Goal: Task Accomplishment & Management: Manage account settings

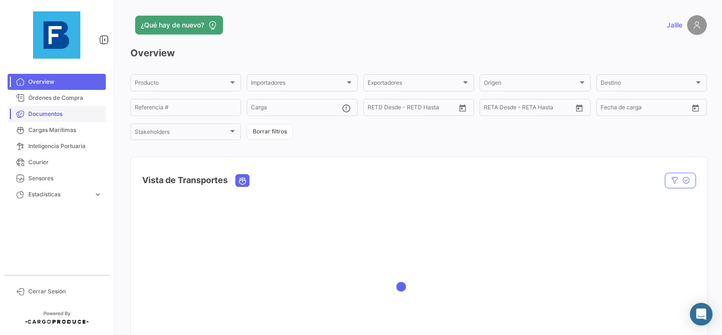
click at [43, 115] on span "Documentos" at bounding box center [65, 114] width 74 height 9
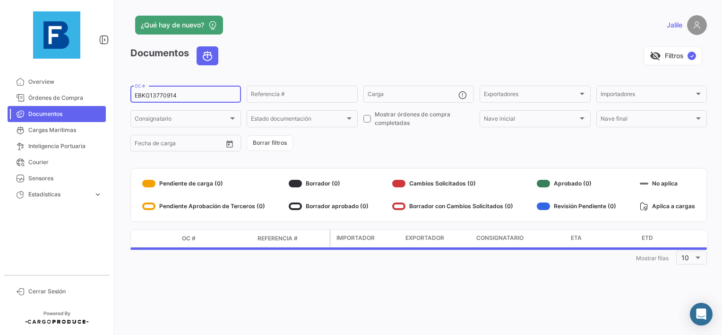
click at [164, 95] on input "EBKG13770914" at bounding box center [186, 95] width 102 height 7
paste input "14385539"
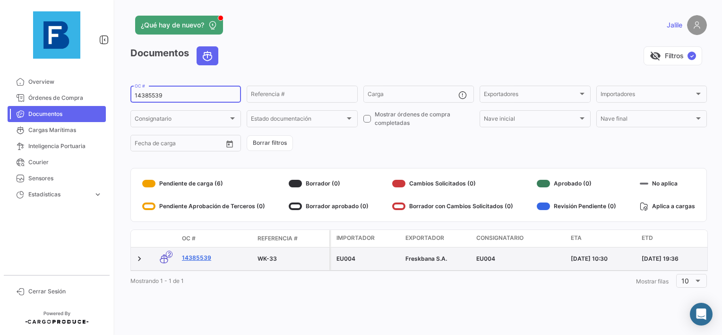
type input "14385539"
click at [187, 259] on link "14385539" at bounding box center [216, 257] width 68 height 9
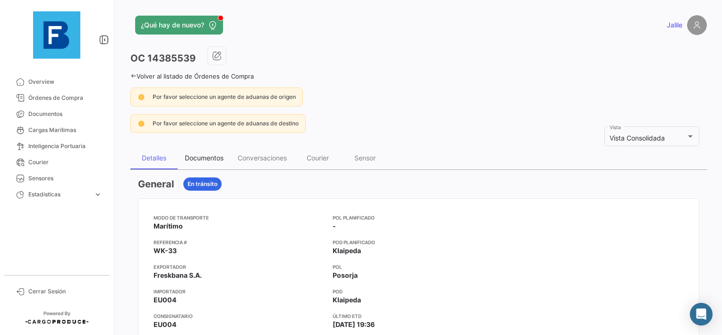
click at [206, 157] on div "Documentos" at bounding box center [204, 158] width 39 height 8
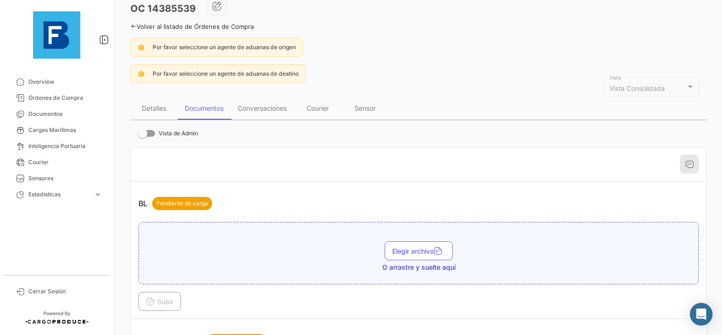
scroll to position [95, 0]
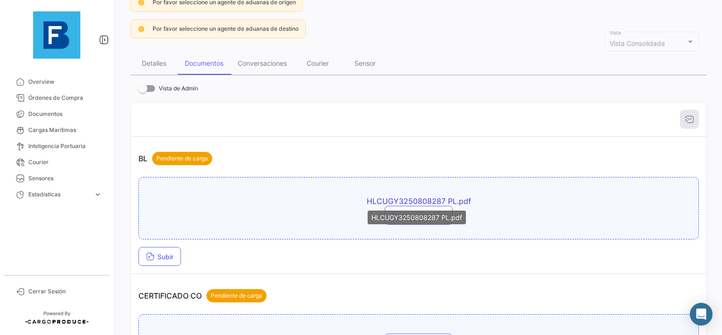
click at [445, 197] on span "HLCUGY3250808287 PL.pdf" at bounding box center [418, 200] width 331 height 9
click at [402, 198] on span "HLCUGY3250808287 PL.pdf" at bounding box center [418, 200] width 331 height 9
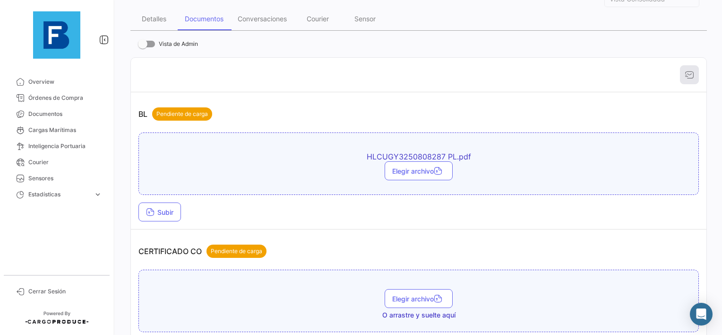
scroll to position [47, 0]
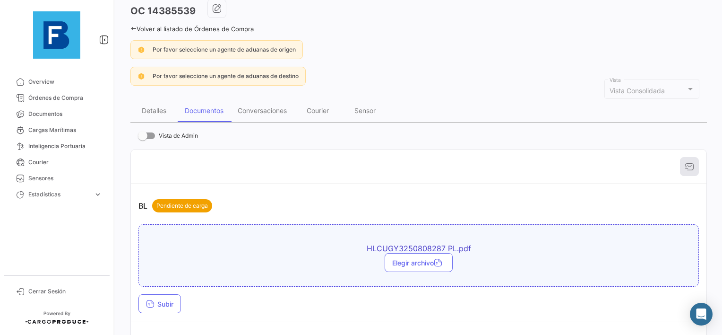
click at [284, 253] on div "Elegir archivo" at bounding box center [419, 262] width 550 height 19
click at [164, 302] on span "Subir" at bounding box center [159, 304] width 27 height 8
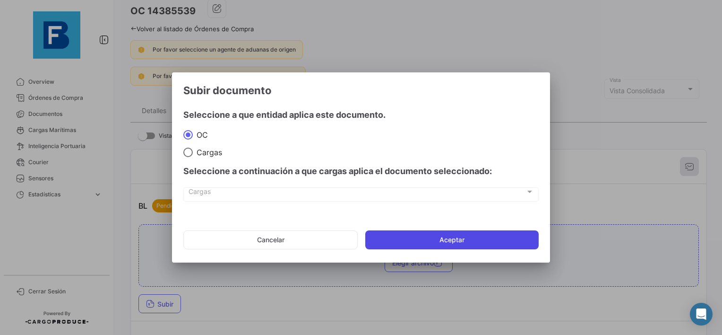
click at [408, 245] on button "Aceptar" at bounding box center [451, 239] width 173 height 19
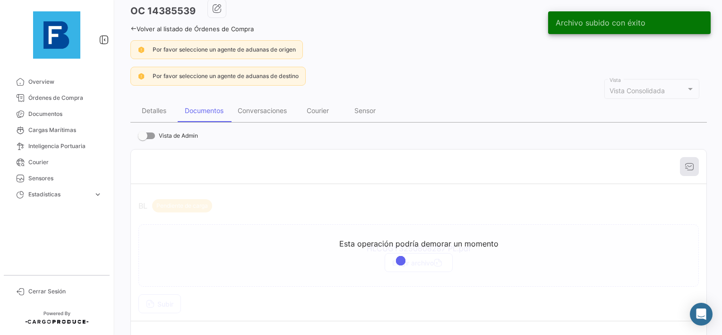
scroll to position [95, 0]
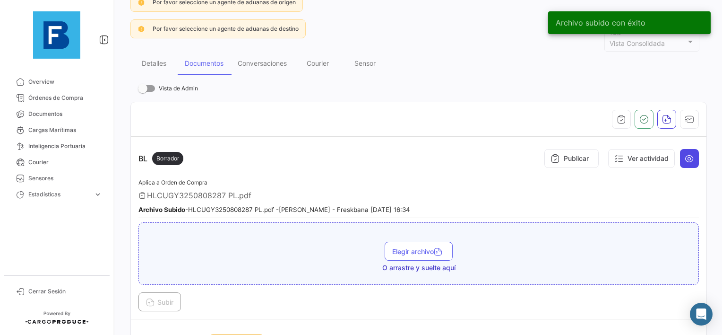
click at [692, 162] on button at bounding box center [689, 158] width 19 height 19
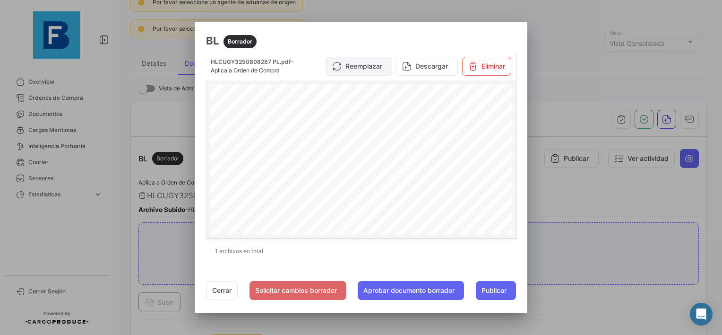
click at [371, 70] on button "Reemplazar" at bounding box center [359, 66] width 66 height 19
click at [490, 68] on button "Eliminar" at bounding box center [486, 66] width 49 height 19
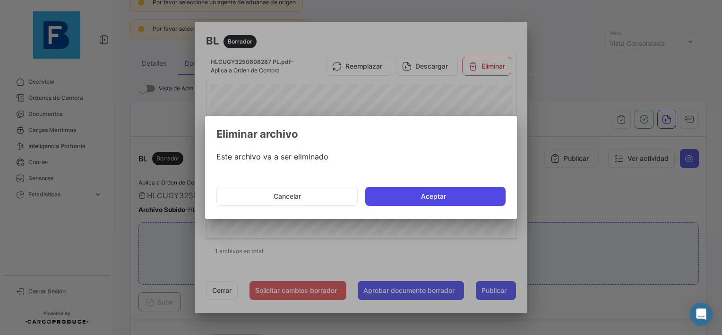
click at [408, 200] on button "Aceptar" at bounding box center [435, 196] width 140 height 19
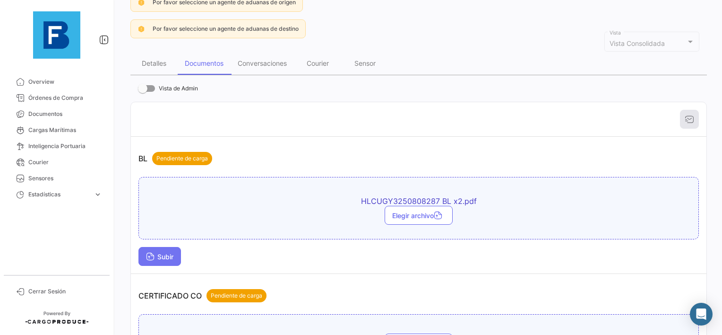
click at [171, 252] on span "Subir" at bounding box center [159, 256] width 27 height 8
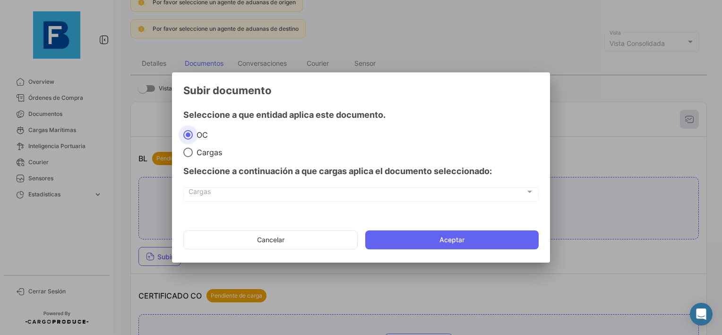
click at [450, 254] on mat-dialog-actions "Cancelar Aceptar" at bounding box center [360, 240] width 355 height 32
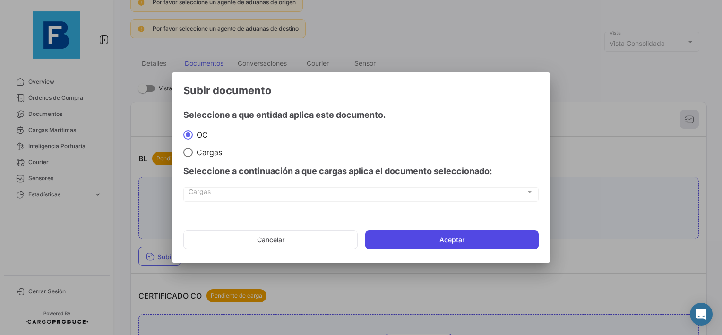
click at [452, 240] on button "Aceptar" at bounding box center [451, 239] width 173 height 19
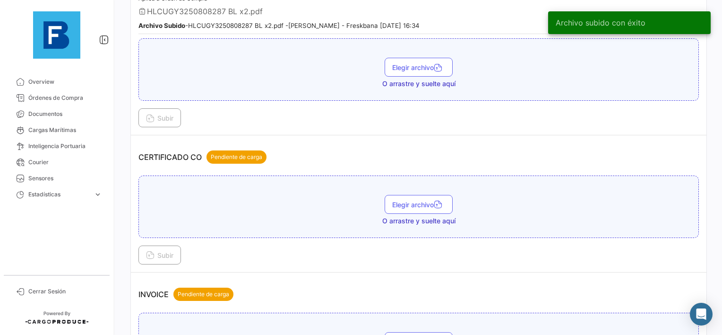
scroll to position [284, 0]
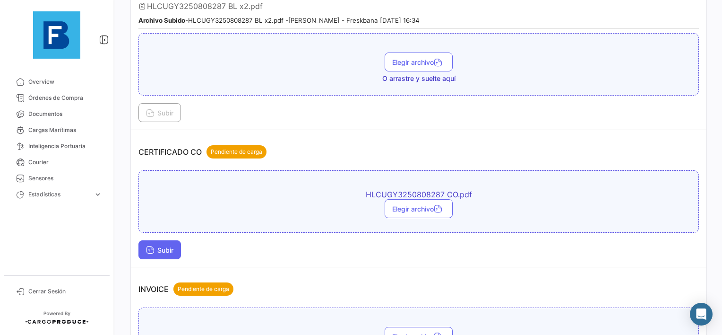
click at [156, 246] on span "Subir" at bounding box center [159, 250] width 27 height 8
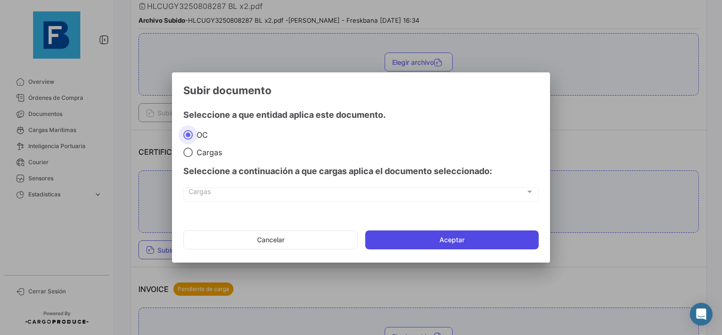
click at [414, 238] on button "Aceptar" at bounding box center [451, 239] width 173 height 19
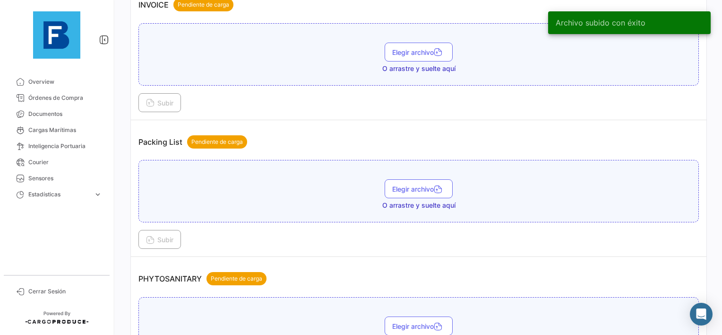
scroll to position [614, 0]
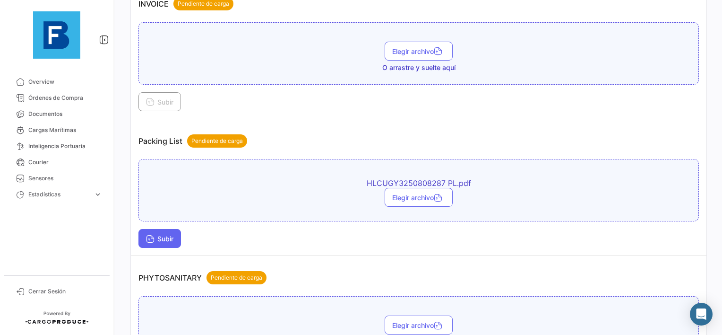
click at [159, 234] on span "Subir" at bounding box center [159, 238] width 27 height 8
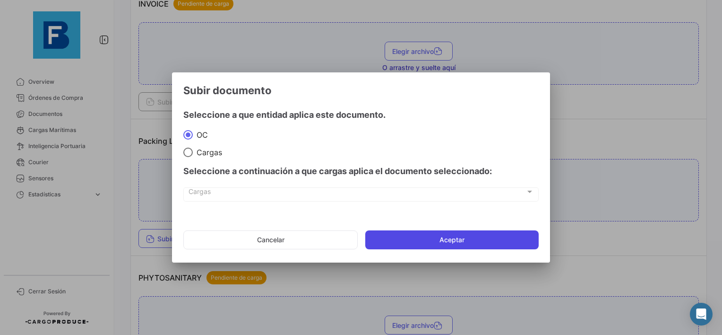
click at [412, 246] on button "Aceptar" at bounding box center [451, 239] width 173 height 19
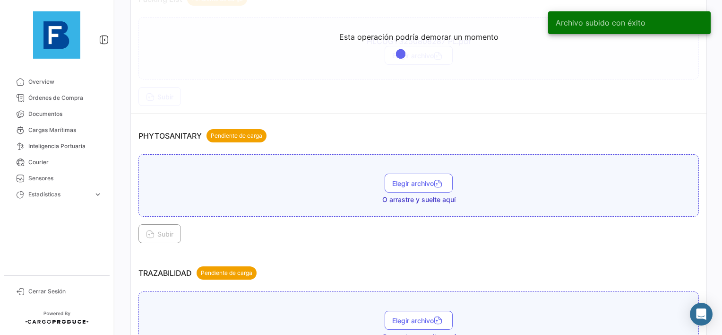
scroll to position [803, 0]
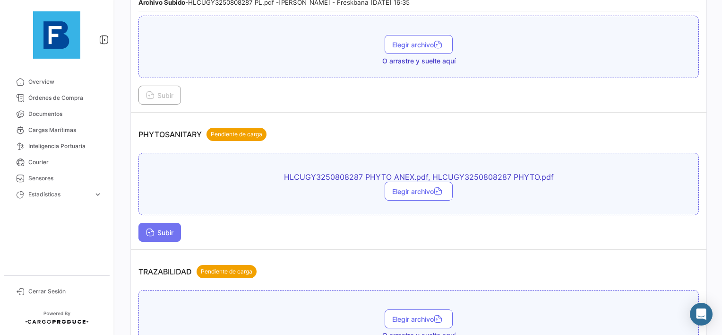
click at [140, 223] on button "Subir" at bounding box center [159, 232] width 43 height 19
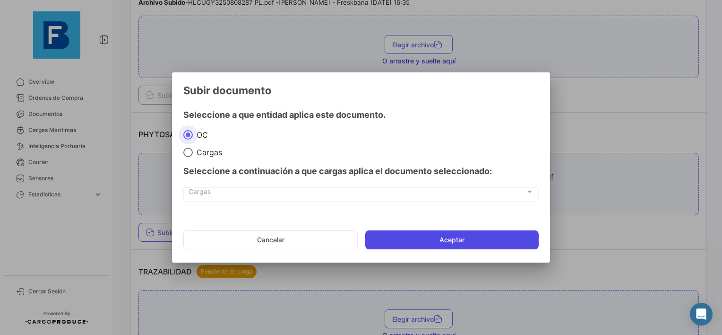
click at [441, 242] on button "Aceptar" at bounding box center [451, 239] width 173 height 19
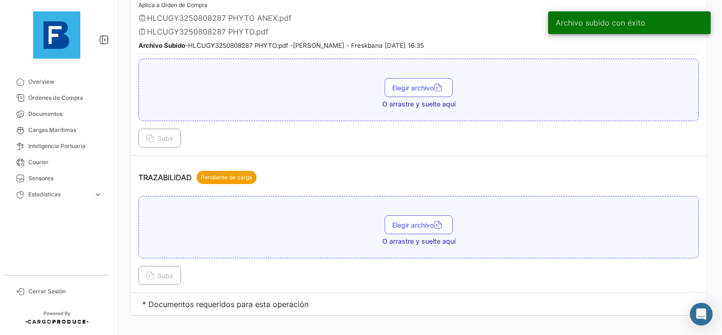
scroll to position [958, 0]
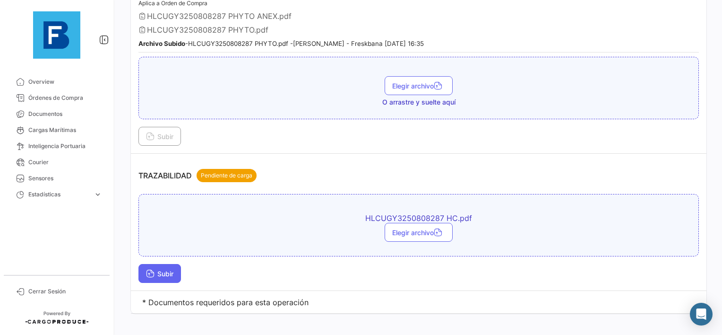
click at [167, 269] on span "Subir" at bounding box center [159, 273] width 27 height 8
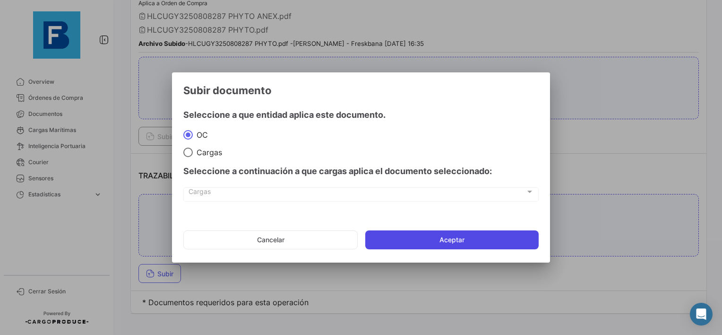
click at [416, 246] on button "Aceptar" at bounding box center [451, 239] width 173 height 19
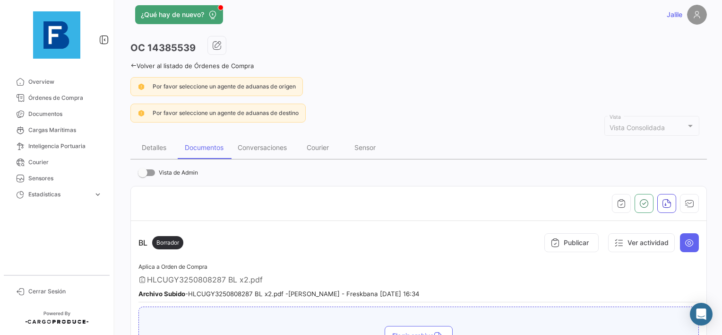
scroll to position [0, 0]
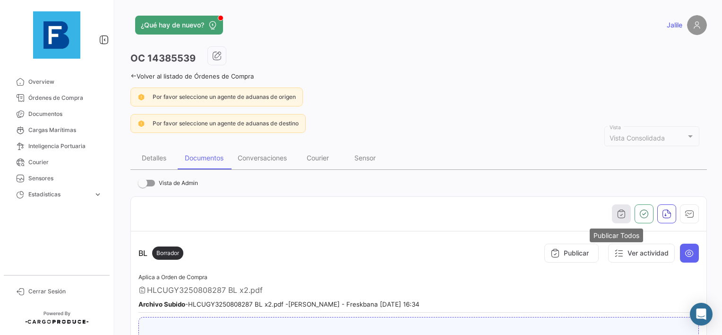
click at [617, 212] on icon "button" at bounding box center [621, 213] width 9 height 9
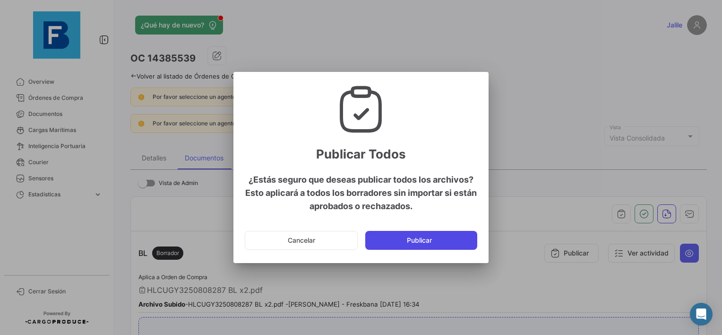
click at [437, 243] on button "Publicar" at bounding box center [421, 240] width 112 height 19
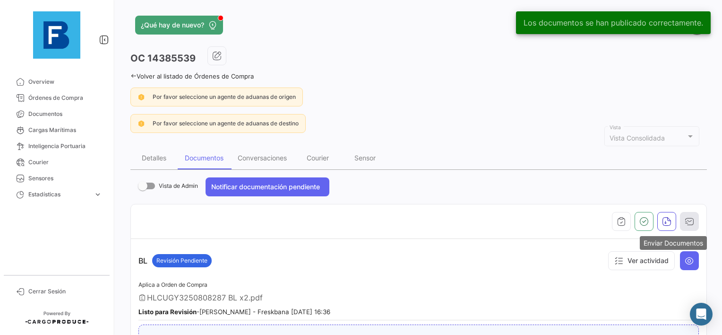
click at [692, 223] on button "button" at bounding box center [689, 221] width 19 height 19
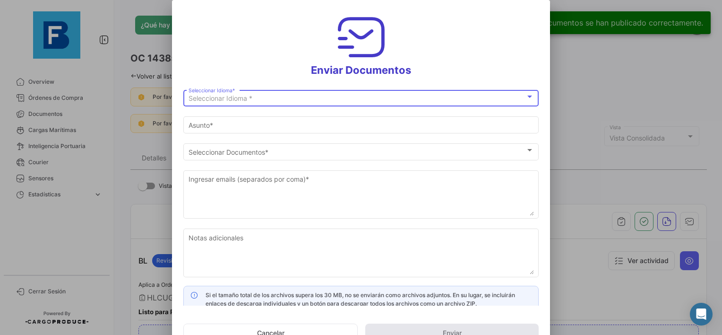
click at [306, 95] on div "Seleccionar Idioma *" at bounding box center [357, 99] width 337 height 8
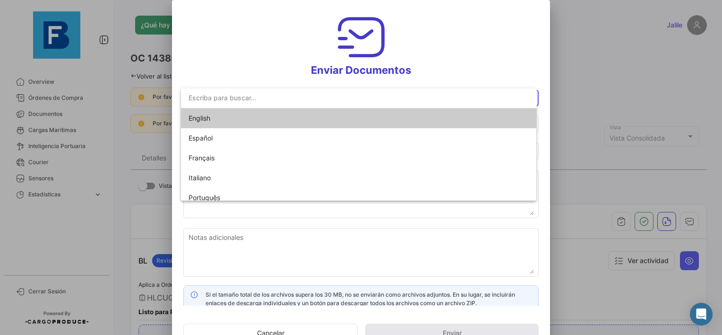
click at [216, 120] on span "English" at bounding box center [255, 118] width 132 height 20
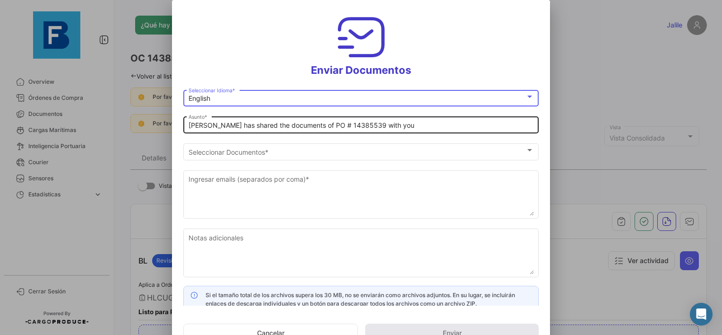
click at [187, 128] on div "[PERSON_NAME] has shared the documents of PO # 14385539 with you [PERSON_NAME] *" at bounding box center [360, 124] width 355 height 18
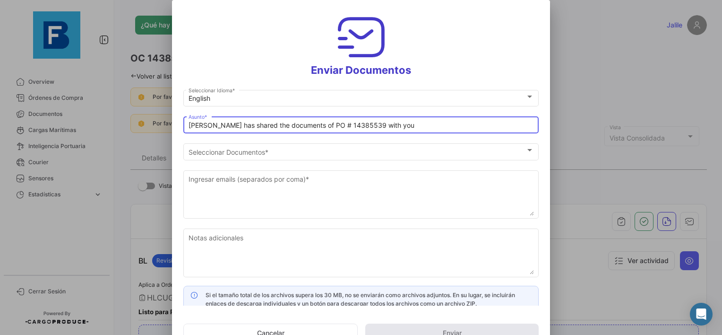
click at [189, 125] on input "[PERSON_NAME] has shared the documents of PO # 14385539 with you" at bounding box center [361, 125] width 345 height 8
paste input "UAB AUGMA_FRESKBANA_DOCUMENTS WK XX"
drag, startPoint x: 337, startPoint y: 126, endPoint x: 154, endPoint y: 136, distance: 184.1
click at [154, 136] on div "Enviar Documentos English Seleccionar Idioma * UAB AUGMA_FRESKBANA_DOCUMENTS WK…" at bounding box center [361, 167] width 722 height 335
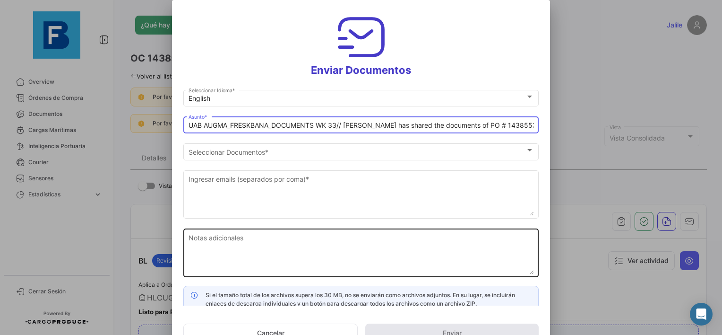
type input "UAB AUGMA_FRESKBANA_DOCUMENTS WK 33// [PERSON_NAME] has shared the documents of…"
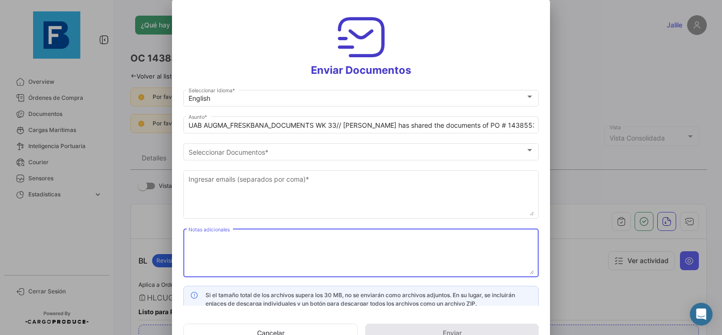
click at [252, 242] on textarea "Notas adicionales" at bounding box center [361, 254] width 345 height 42
paste textarea "UAB AUGMA_FRESKBANA_DOCUMENTS WK 33"
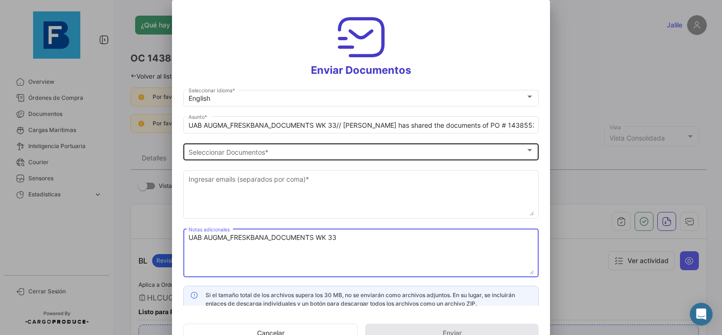
type textarea "UAB AUGMA_FRESKBANA_DOCUMENTS WK 33"
click at [221, 159] on div "Seleccionar Documentos Seleccionar Documentos *" at bounding box center [361, 150] width 345 height 18
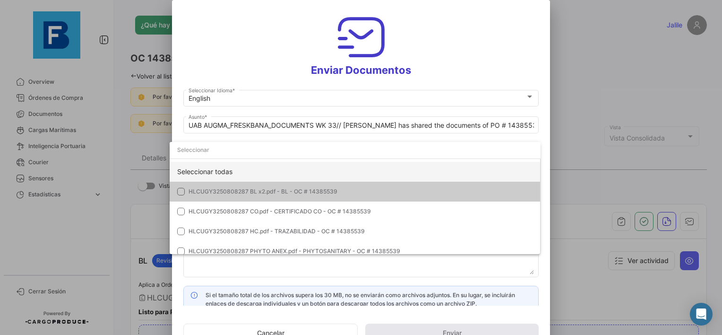
click at [196, 174] on div "Seleccionar todas" at bounding box center [355, 172] width 371 height 20
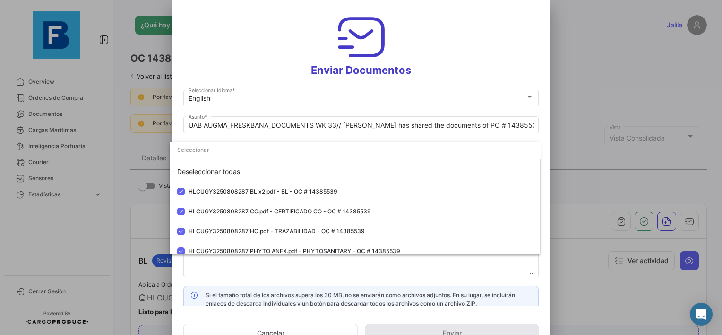
click at [243, 268] on div at bounding box center [361, 167] width 722 height 335
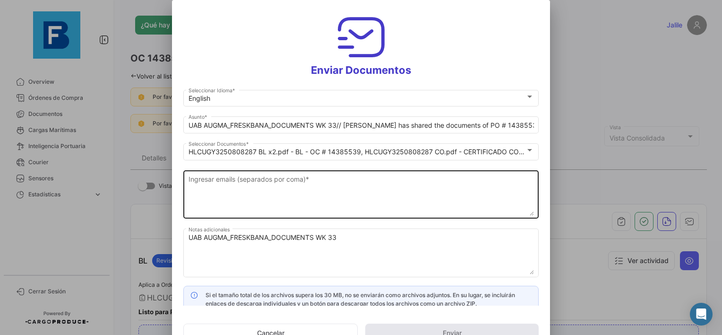
click at [218, 188] on textarea "Ingresar emails (separados por coma) *" at bounding box center [361, 195] width 345 height 42
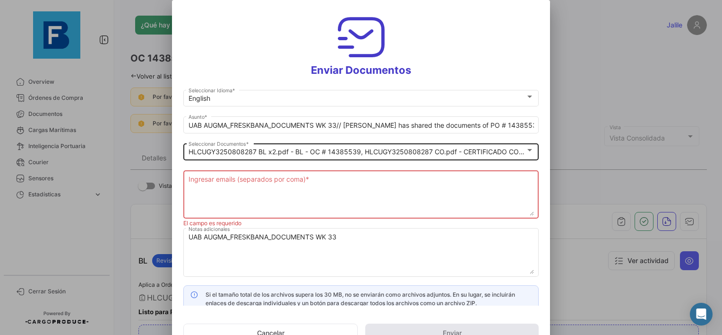
click at [268, 143] on div "HLCUGY3250808287 BL x2.pdf - BL - OC # 14385539, HLCUGY3250808287 CO.pdf - CERT…" at bounding box center [361, 150] width 345 height 18
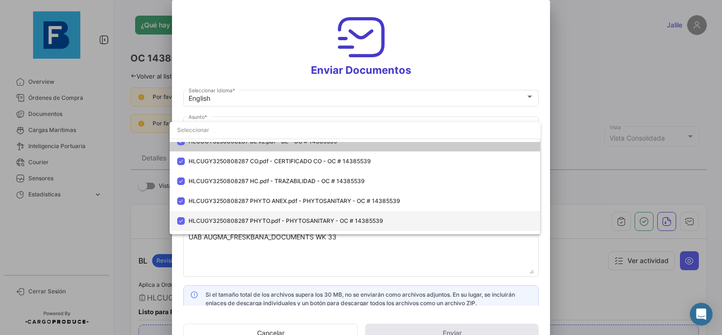
scroll to position [47, 0]
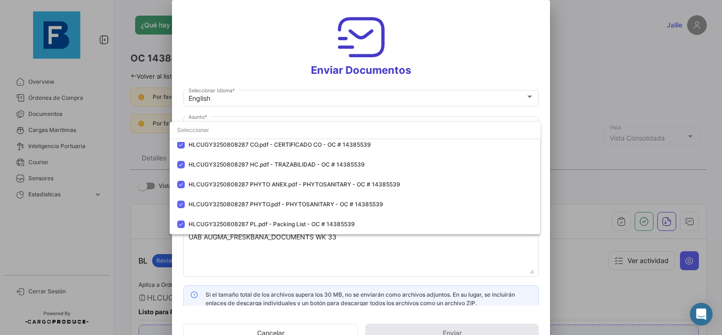
click at [285, 267] on div at bounding box center [361, 167] width 722 height 335
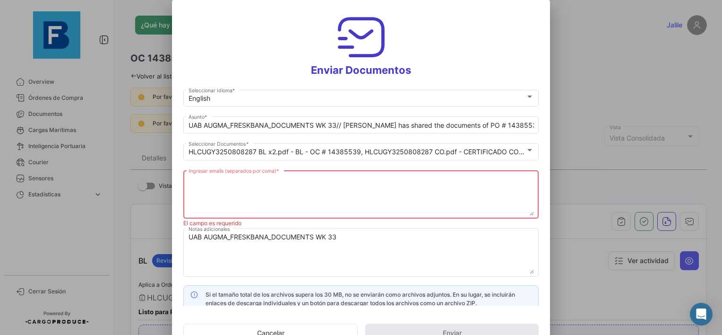
click at [272, 190] on textarea "Ingresar emails (separados por coma) *" at bounding box center [361, 195] width 345 height 42
paste textarea "[PERSON_NAME][EMAIL_ADDRESS][DOMAIN_NAME],[DOMAIN_NAME][EMAIL_ADDRESS][DOMAIN_N…"
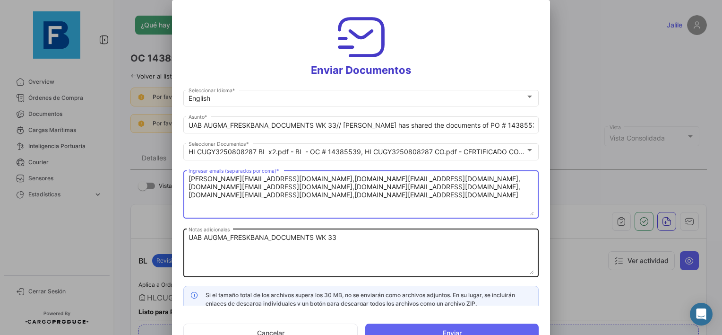
type textarea "[PERSON_NAME][EMAIL_ADDRESS][DOMAIN_NAME],[DOMAIN_NAME][EMAIL_ADDRESS][DOMAIN_N…"
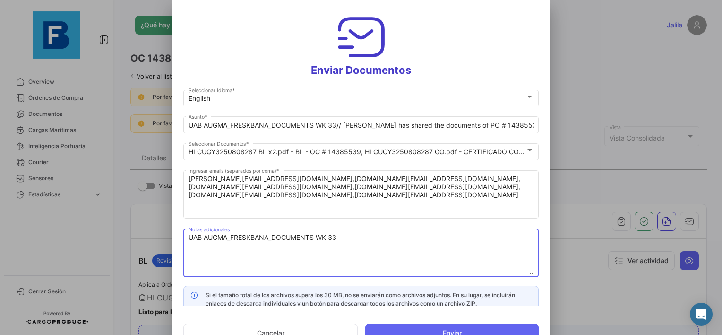
click at [277, 250] on textarea "UAB AUGMA_FRESKBANA_DOCUMENTS WK 33" at bounding box center [361, 254] width 345 height 42
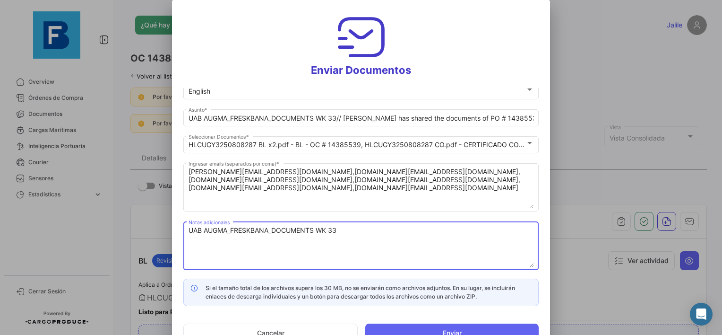
click at [375, 232] on textarea "UAB AUGMA_FRESKBANA_DOCUMENTS WK 33" at bounding box center [361, 246] width 345 height 42
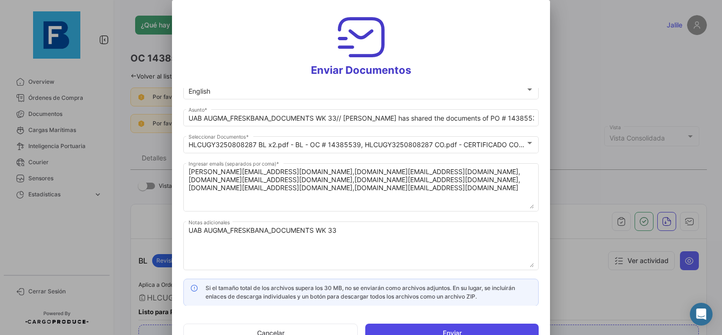
click at [475, 330] on button "Enviar" at bounding box center [451, 332] width 173 height 19
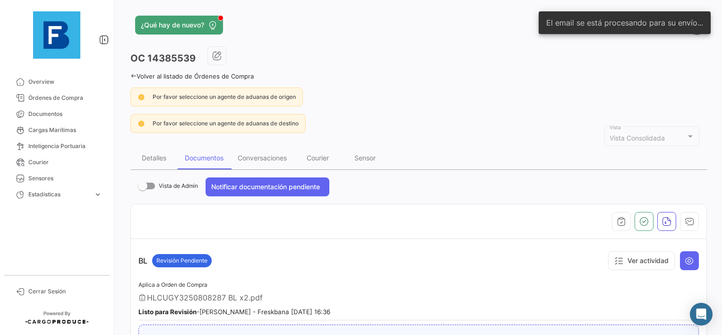
click at [169, 54] on h3 "OC 14385539" at bounding box center [162, 58] width 65 height 13
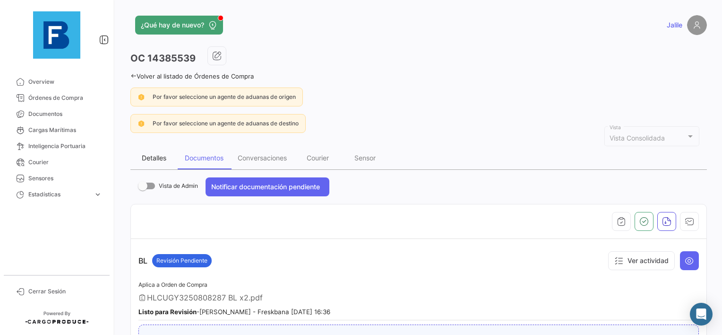
click at [164, 159] on div "Detalles" at bounding box center [154, 158] width 25 height 8
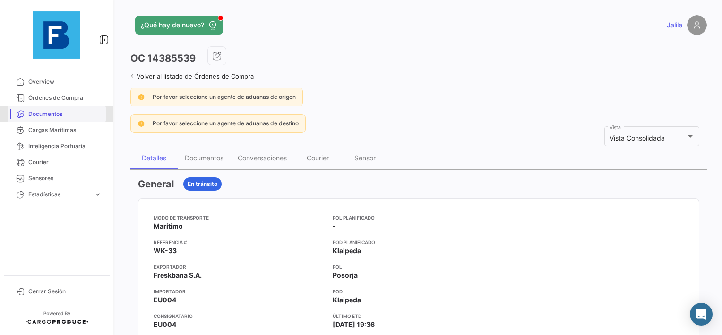
click at [54, 113] on span "Documentos" at bounding box center [65, 114] width 74 height 9
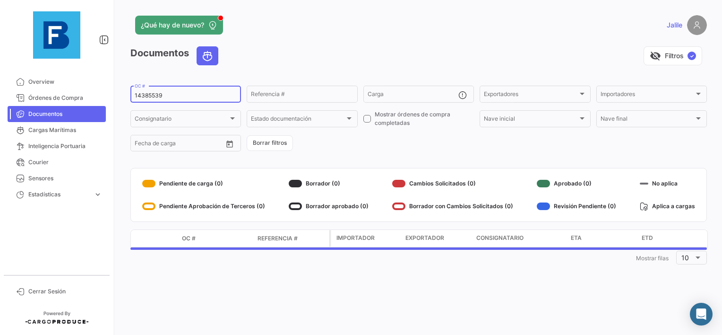
click at [146, 95] on input "14385539" at bounding box center [186, 95] width 102 height 7
paste input "92719584"
click at [183, 95] on input "92719584" at bounding box center [186, 95] width 102 height 7
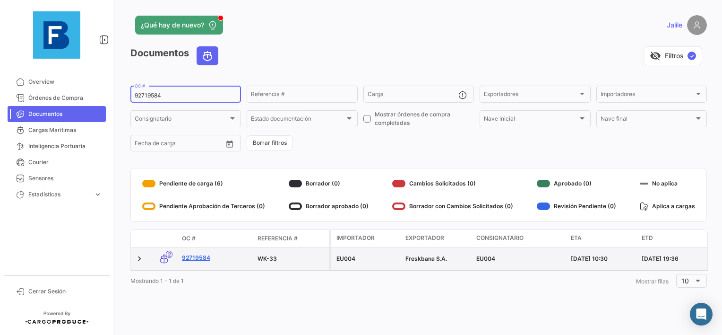
type input "92719584"
click at [198, 255] on link "92719584" at bounding box center [216, 257] width 68 height 9
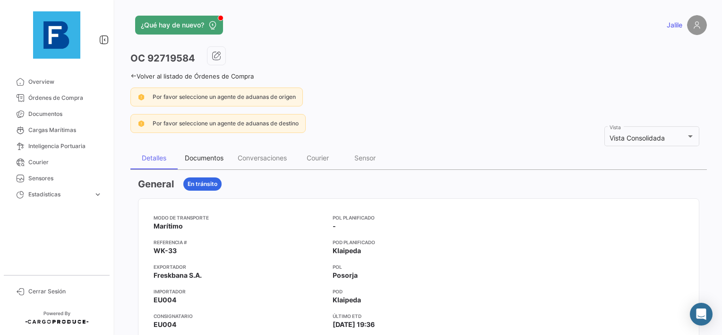
click at [191, 158] on div "Documentos" at bounding box center [204, 158] width 39 height 8
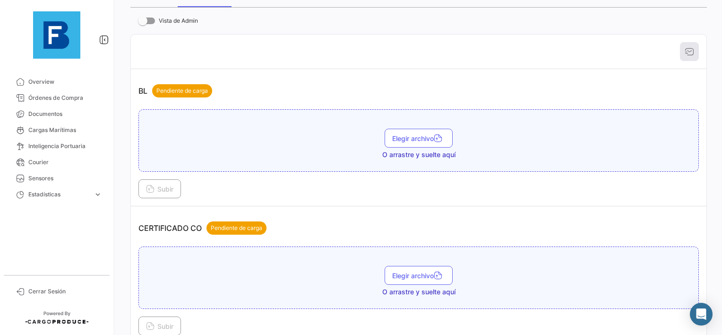
scroll to position [183, 0]
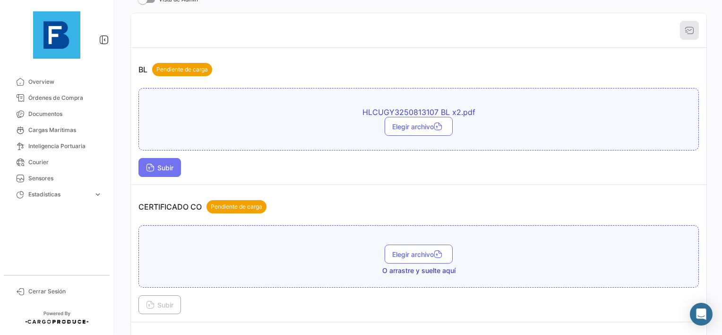
click at [152, 167] on icon at bounding box center [150, 168] width 9 height 9
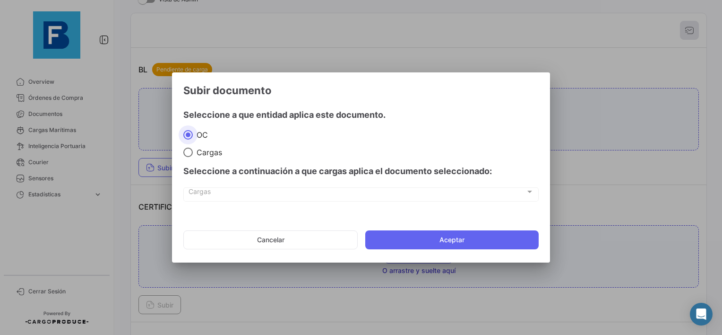
click at [444, 249] on mat-dialog-actions "Cancelar Aceptar" at bounding box center [360, 240] width 355 height 32
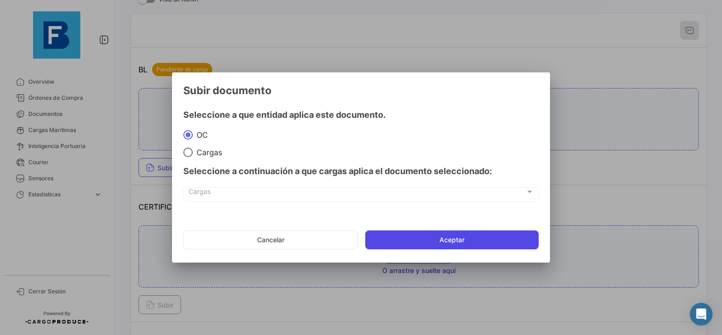
click at [444, 242] on button "Aceptar" at bounding box center [451, 239] width 173 height 19
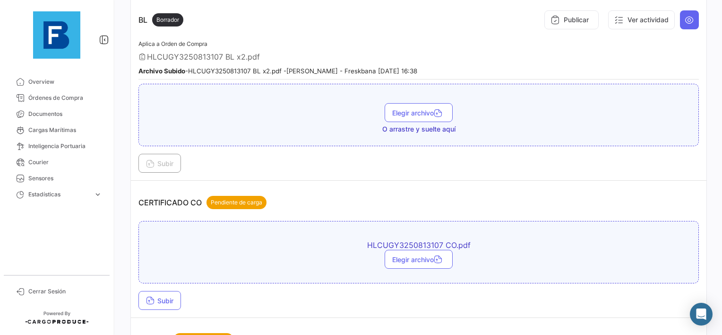
scroll to position [325, 0]
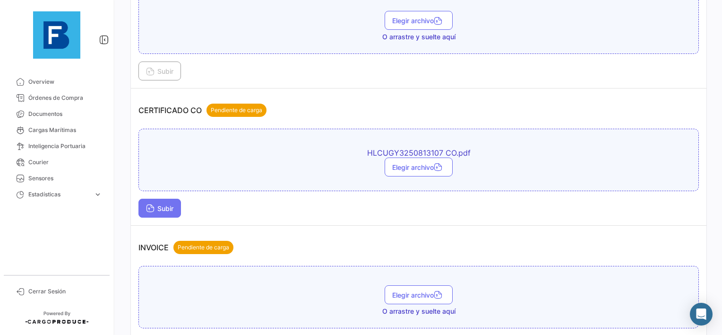
click at [157, 204] on span "Subir" at bounding box center [159, 208] width 27 height 8
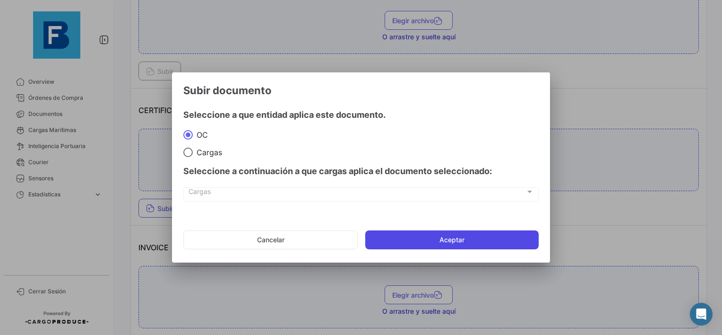
click at [440, 238] on button "Aceptar" at bounding box center [451, 239] width 173 height 19
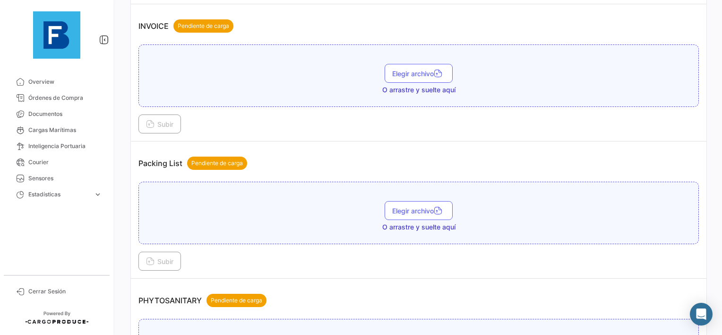
scroll to position [561, 0]
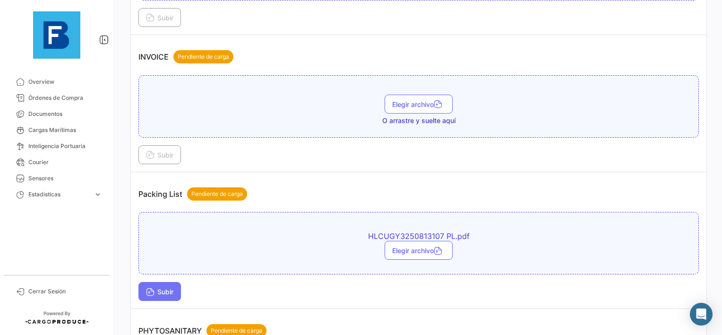
click at [145, 283] on button "Subir" at bounding box center [159, 291] width 43 height 19
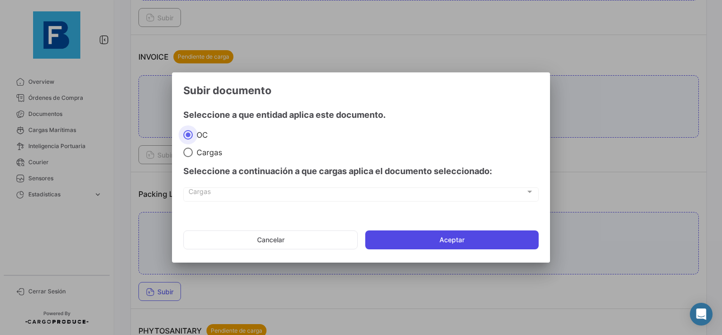
click at [427, 240] on button "Aceptar" at bounding box center [451, 239] width 173 height 19
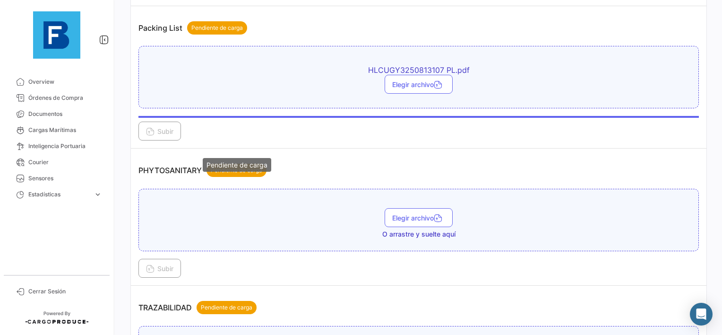
scroll to position [798, 0]
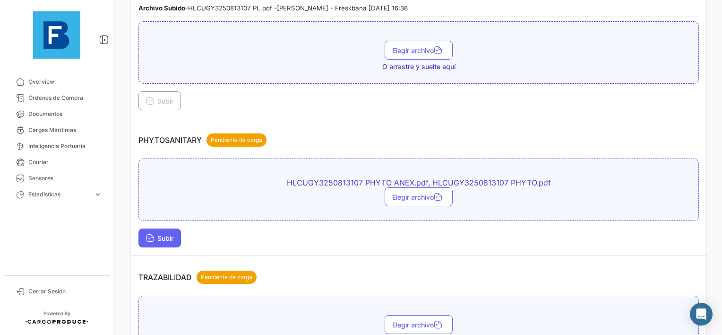
click at [156, 236] on button "Subir" at bounding box center [159, 237] width 43 height 19
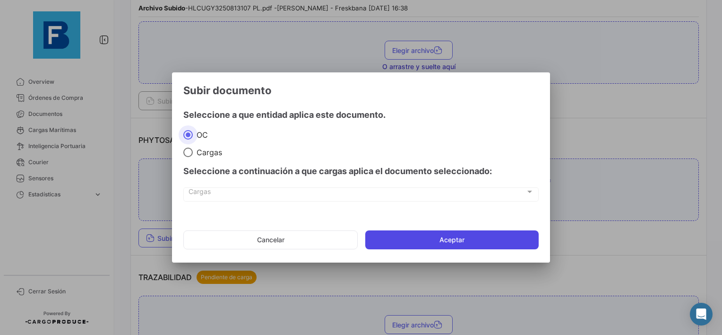
click at [433, 233] on button "Aceptar" at bounding box center [451, 239] width 173 height 19
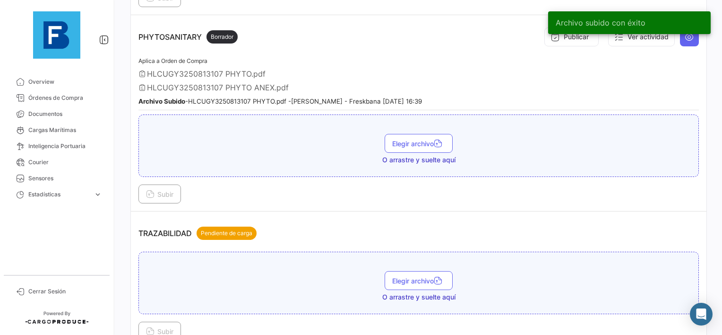
scroll to position [906, 0]
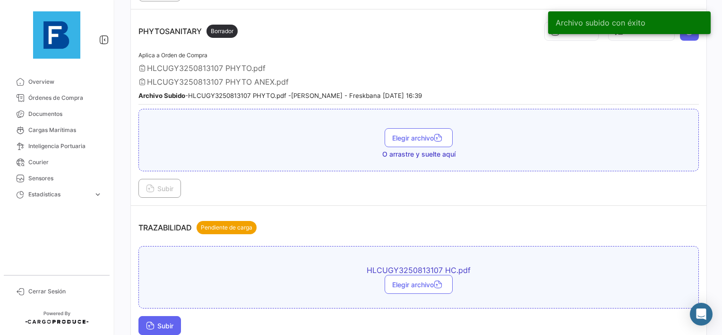
click at [162, 321] on span "Subir" at bounding box center [159, 325] width 27 height 8
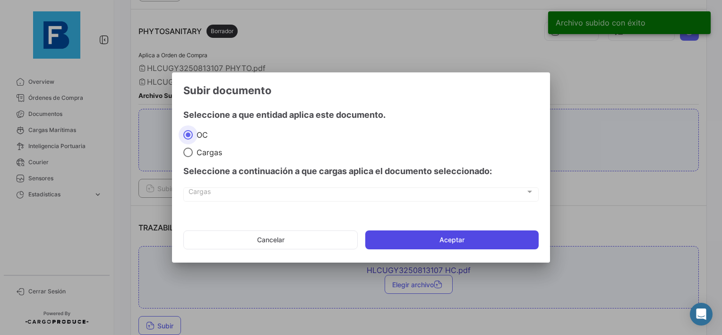
drag, startPoint x: 444, startPoint y: 235, endPoint x: 438, endPoint y: 235, distance: 6.6
click at [441, 238] on button "Aceptar" at bounding box center [451, 239] width 173 height 19
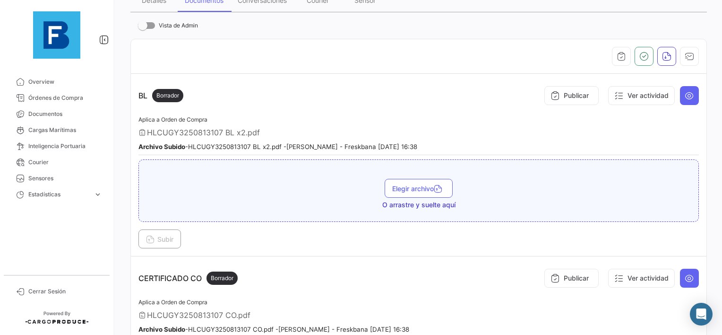
scroll to position [58, 0]
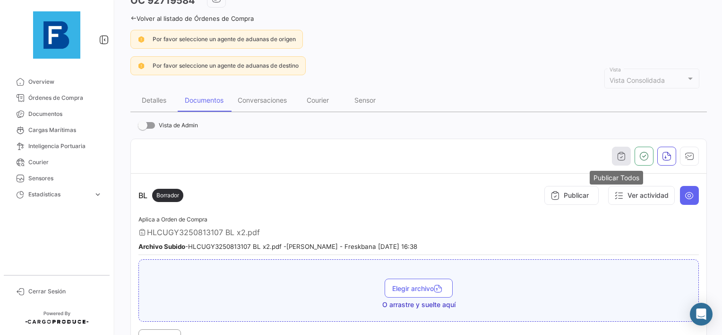
click at [623, 155] on button "button" at bounding box center [621, 156] width 19 height 19
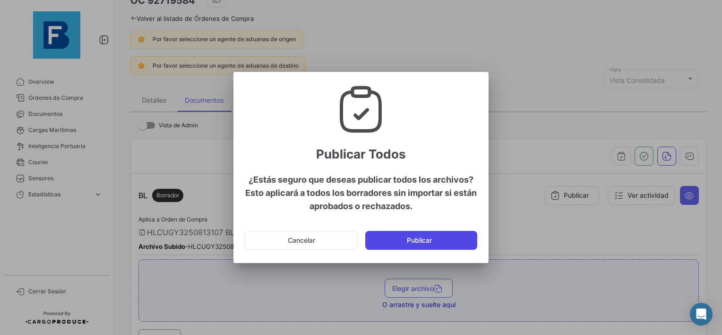
click at [424, 241] on button "Publicar" at bounding box center [421, 240] width 112 height 19
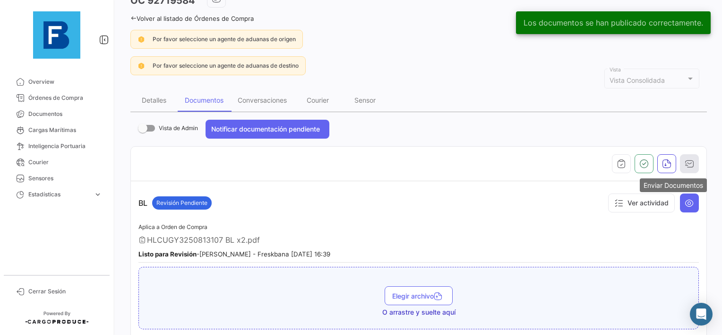
click at [686, 166] on icon "button" at bounding box center [689, 163] width 9 height 9
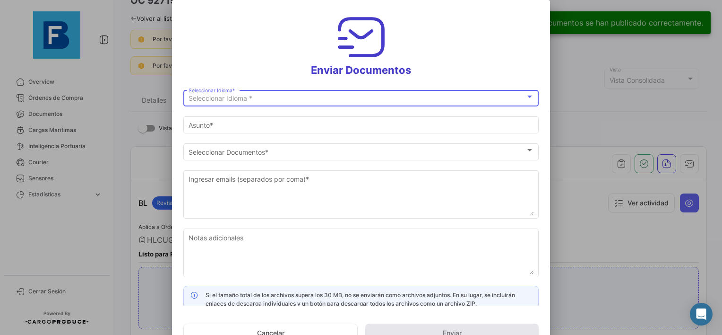
click at [250, 96] on span "Seleccionar Idioma *" at bounding box center [221, 98] width 64 height 8
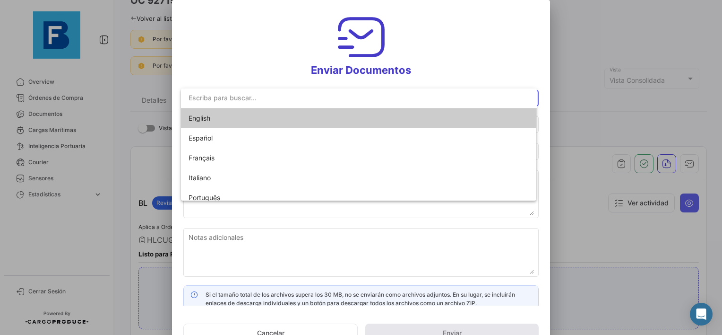
click at [212, 116] on span "English" at bounding box center [255, 118] width 132 height 20
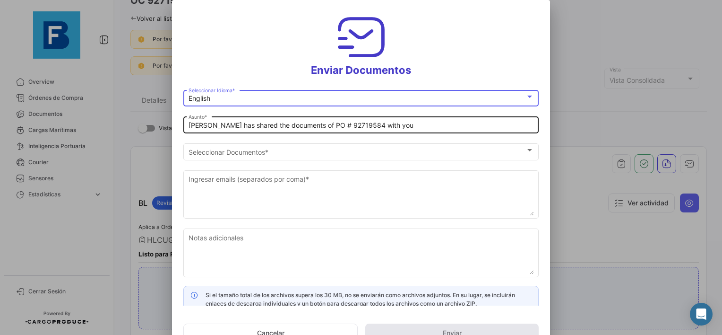
click at [188, 127] on div "[PERSON_NAME] has shared the documents of PO # 92719584 with you [PERSON_NAME] *" at bounding box center [360, 124] width 355 height 18
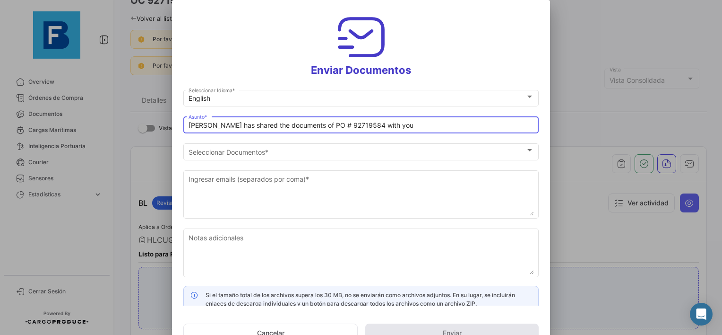
click at [190, 124] on input "[PERSON_NAME] has shared the documents of PO # 92719584 with you" at bounding box center [361, 125] width 345 height 8
paste input "92719584"
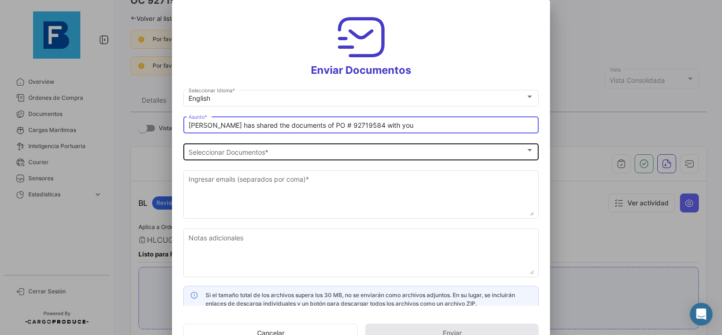
paste input "UAB AUGMA_FRESKBANA_DOCUMENTS WK XX"
type input "UAB AUGMA_FRESKBANA_DOCUMENTS WK 33// [PERSON_NAME] has shared the documents of…"
click at [328, 146] on div "Seleccionar Documentos Seleccionar Documentos *" at bounding box center [361, 150] width 345 height 18
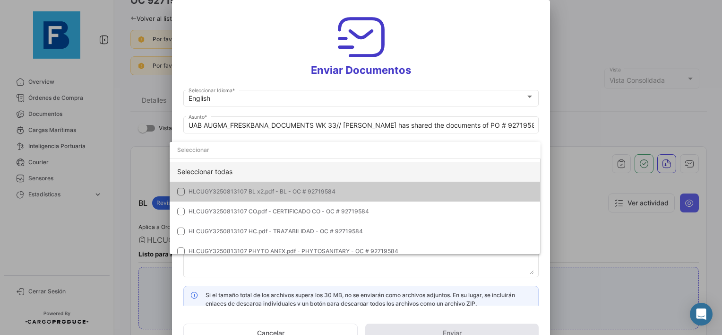
click at [242, 173] on div "Seleccionar todas" at bounding box center [355, 172] width 371 height 20
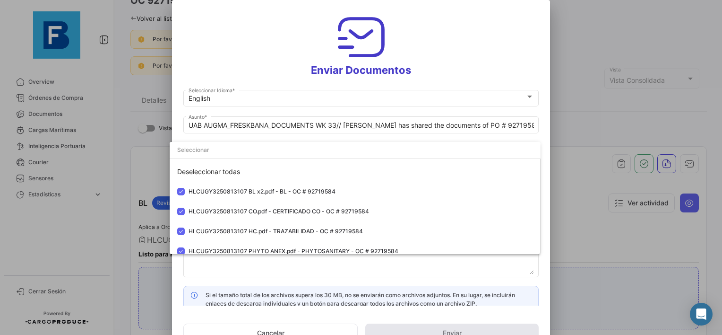
click at [225, 268] on div at bounding box center [361, 167] width 722 height 335
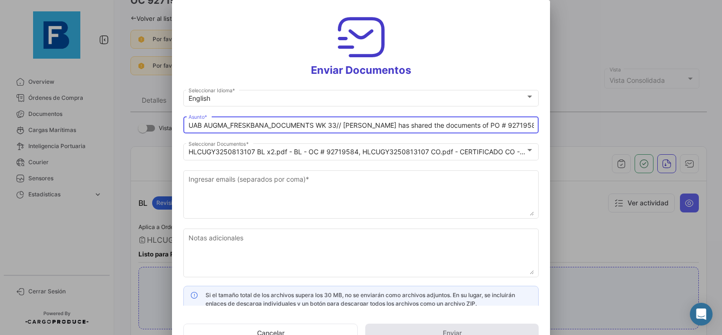
drag, startPoint x: 341, startPoint y: 126, endPoint x: 140, endPoint y: 134, distance: 200.5
click at [140, 134] on div "Enviar Documentos English Seleccionar Idioma * UAB AUGMA_FRESKBANA_DOCUMENTS WK…" at bounding box center [361, 167] width 722 height 335
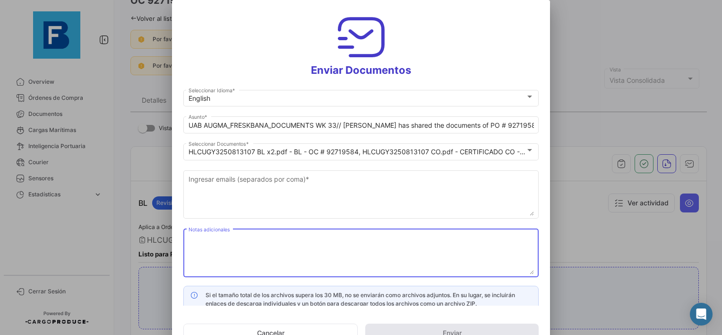
click at [250, 245] on textarea "Notas adicionales" at bounding box center [361, 254] width 345 height 42
paste textarea "UAB AUGMA_FRESKBANA_DOCUMENTS WK 33/"
type textarea "UAB AUGMA_FRESKBANA_DOCUMENTS WK 33"
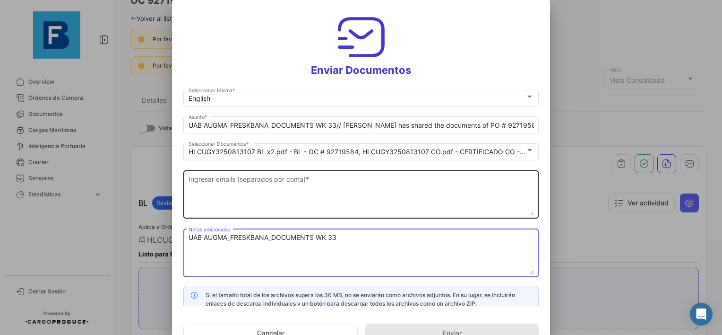
click at [262, 185] on textarea "Ingresar emails (separados por coma) *" at bounding box center [361, 195] width 345 height 42
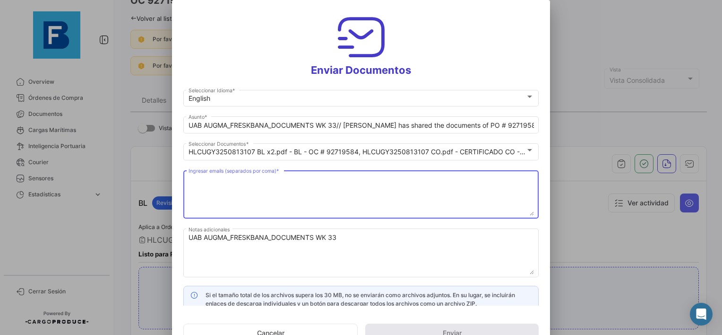
paste textarea "[PERSON_NAME][EMAIL_ADDRESS][DOMAIN_NAME],[DOMAIN_NAME][EMAIL_ADDRESS][DOMAIN_N…"
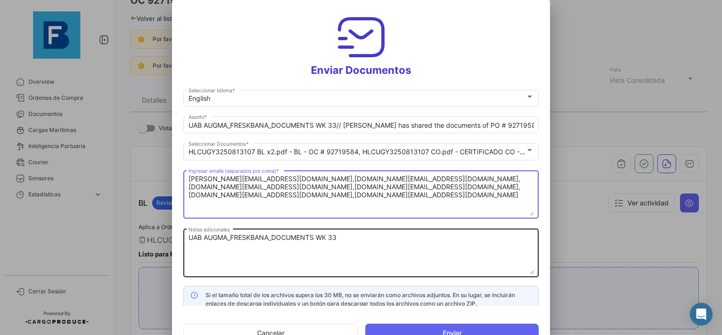
type textarea "[PERSON_NAME][EMAIL_ADDRESS][DOMAIN_NAME],[DOMAIN_NAME][EMAIL_ADDRESS][DOMAIN_N…"
click at [397, 262] on textarea "UAB AUGMA_FRESKBANA_DOCUMENTS WK 33" at bounding box center [361, 254] width 345 height 42
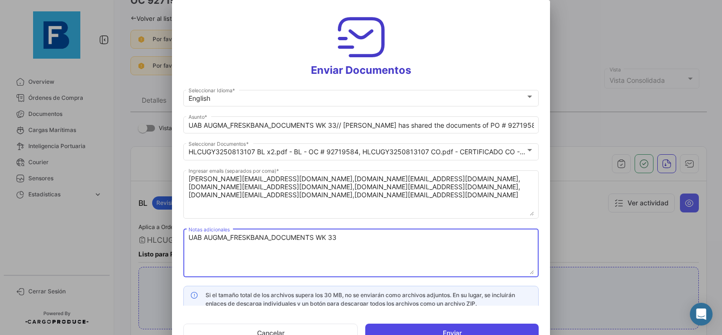
click at [495, 331] on button "Enviar" at bounding box center [451, 332] width 173 height 19
